Goal: Navigation & Orientation: Find specific page/section

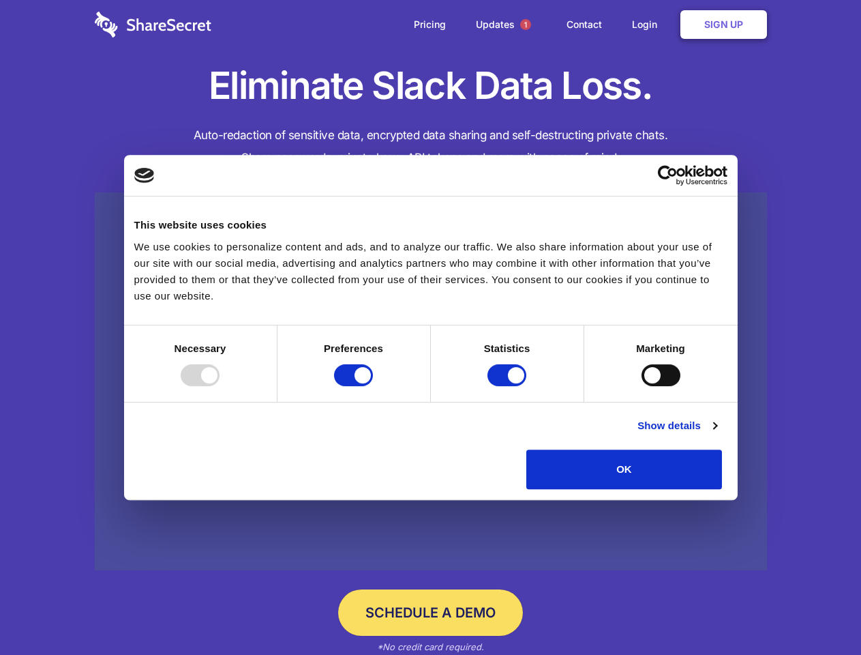
click at [220, 386] on div at bounding box center [200, 375] width 39 height 22
click at [373, 386] on input "Preferences" at bounding box center [353, 375] width 39 height 22
checkbox input "false"
click at [509, 386] on input "Statistics" at bounding box center [507, 375] width 39 height 22
checkbox input "false"
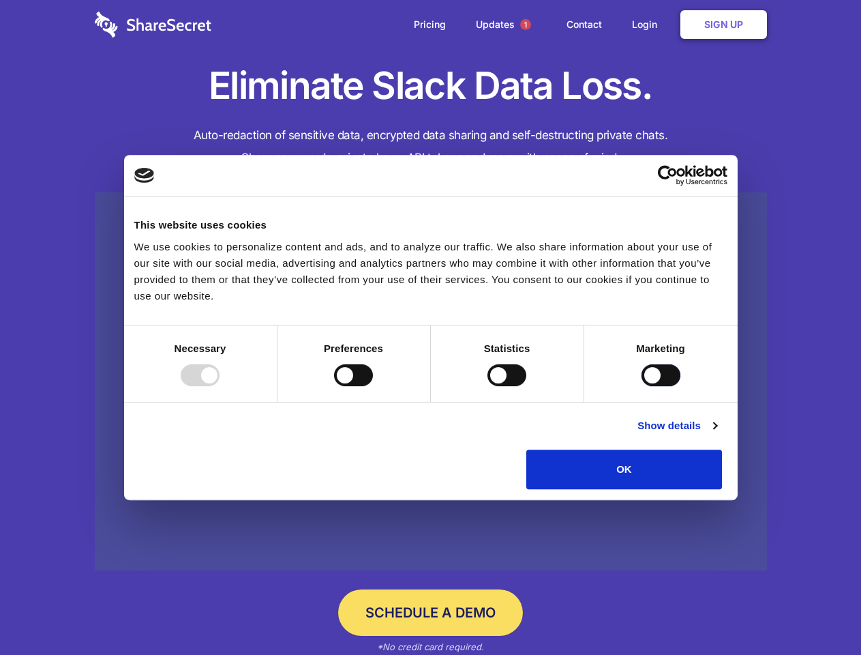
click at [642, 386] on input "Marketing" at bounding box center [661, 375] width 39 height 22
checkbox input "true"
click at [717, 434] on link "Show details" at bounding box center [677, 425] width 79 height 16
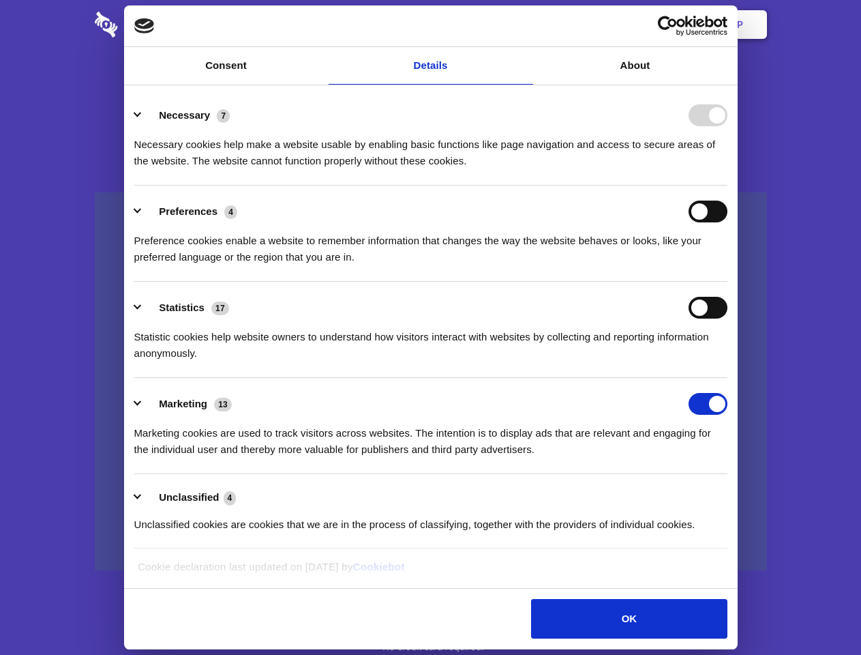
click at [728, 186] on li "Necessary 7 Necessary cookies help make a website usable by enabling basic func…" at bounding box center [430, 137] width 593 height 96
click at [525, 25] on span "1" at bounding box center [525, 24] width 11 height 11
